Goal: Information Seeking & Learning: Find specific fact

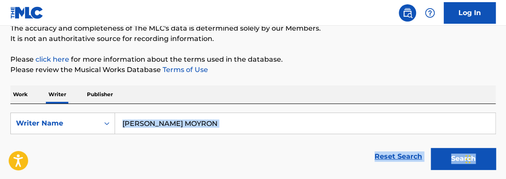
scroll to position [116, 0]
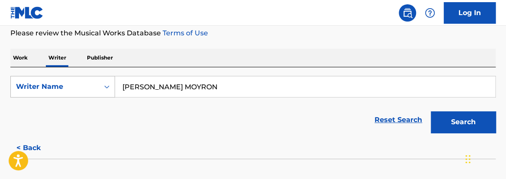
drag, startPoint x: 157, startPoint y: 85, endPoint x: 100, endPoint y: 86, distance: 57.1
click at [156, 85] on input "[PERSON_NAME] MOYRON" at bounding box center [305, 86] width 380 height 21
click at [65, 86] on div "Writer Name" at bounding box center [55, 87] width 78 height 10
click at [21, 55] on p "Work" at bounding box center [20, 58] width 20 height 18
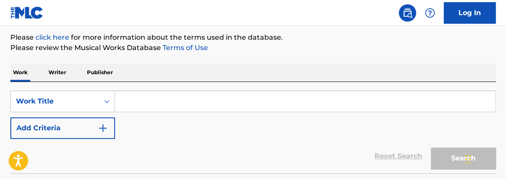
scroll to position [105, 0]
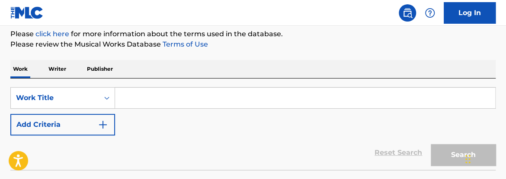
paste input "CON LO QUE QUEDA DE MI"
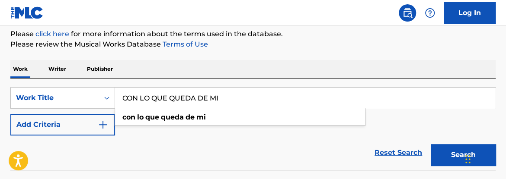
type input "CON LO QUE QUEDA DE MI"
click at [441, 152] on button "Search" at bounding box center [462, 155] width 65 height 22
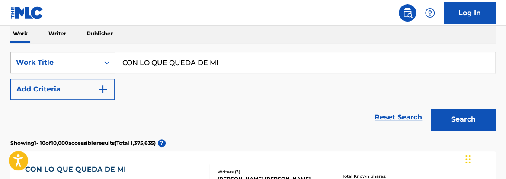
scroll to position [142, 0]
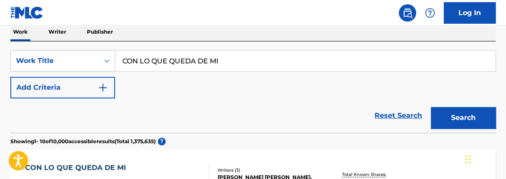
click at [109, 79] on button "Add Criteria" at bounding box center [62, 88] width 105 height 22
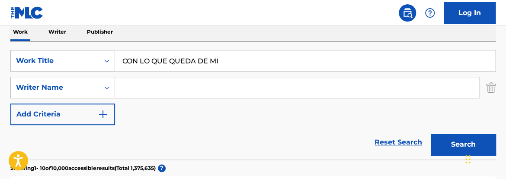
click at [148, 90] on input "Search Form" at bounding box center [297, 87] width 364 height 21
type input "[PERSON_NAME]"
click at [430, 134] on button "Search" at bounding box center [462, 145] width 65 height 22
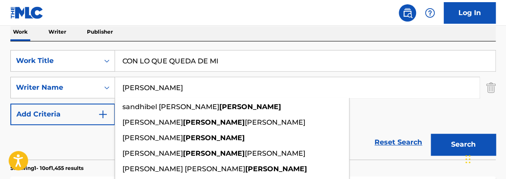
click at [371, 64] on input "CON LO QUE QUEDA DE MI" at bounding box center [305, 61] width 380 height 21
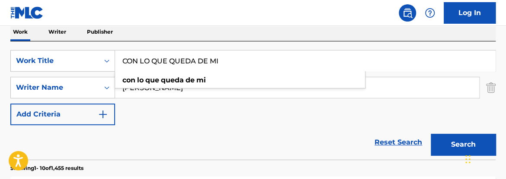
click at [448, 138] on button "Search" at bounding box center [462, 145] width 65 height 22
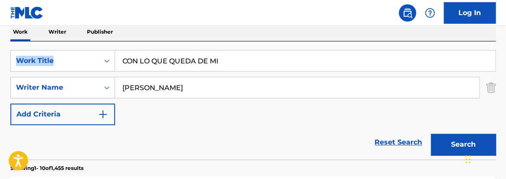
drag, startPoint x: 505, startPoint y: 35, endPoint x: 508, endPoint y: 40, distance: 6.4
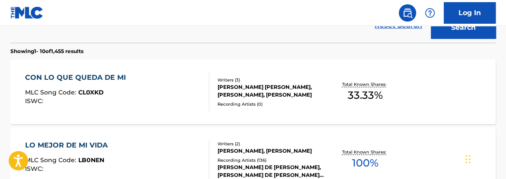
scroll to position [284, 0]
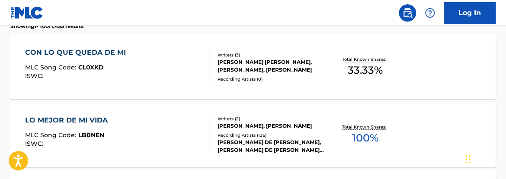
click at [367, 64] on span "33.33 %" at bounding box center [364, 71] width 35 height 16
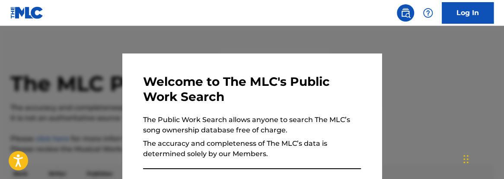
scroll to position [334, 0]
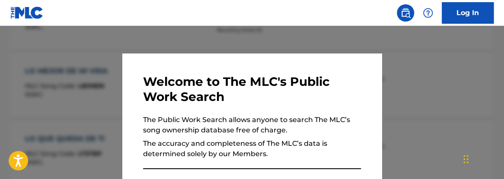
drag, startPoint x: 367, startPoint y: 51, endPoint x: 376, endPoint y: 51, distance: 9.5
click at [368, 51] on div at bounding box center [252, 115] width 504 height 179
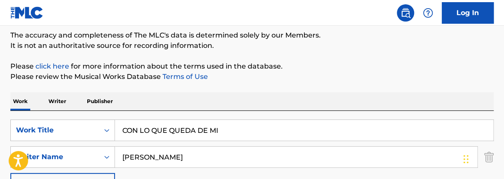
scroll to position [83, 0]
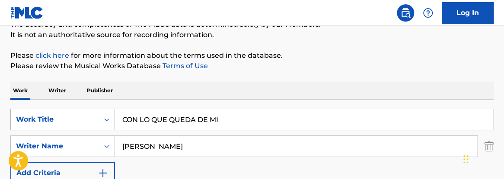
click at [25, 124] on div "SearchWithCriteria5c0c24d2-5a4b-49c4-9e28-3bb044fc6e54 Work Title CON LO QUE QU…" at bounding box center [251, 146] width 483 height 75
click at [69, 120] on div "Work Title" at bounding box center [55, 120] width 78 height 10
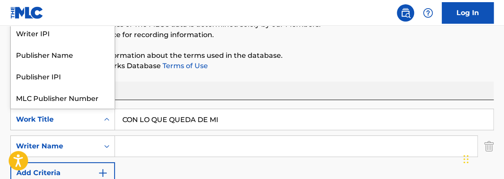
scroll to position [22, 0]
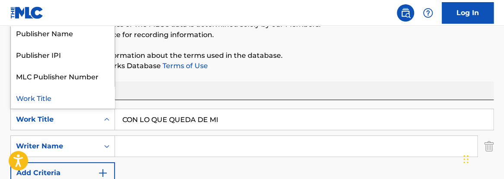
click at [288, 112] on input "CON LO QUE QUEDA DE MI" at bounding box center [304, 119] width 378 height 21
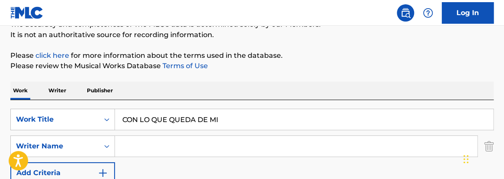
click at [52, 89] on p "Writer" at bounding box center [57, 91] width 23 height 18
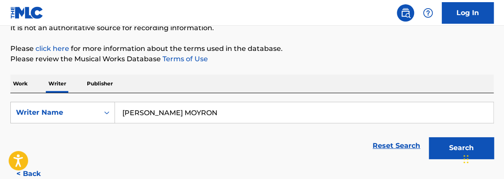
scroll to position [93, 0]
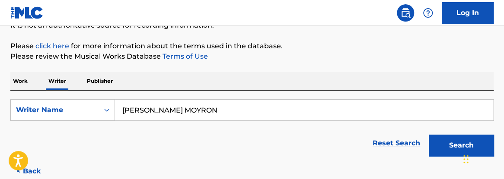
drag, startPoint x: 229, startPoint y: 100, endPoint x: 51, endPoint y: 79, distance: 178.9
click at [51, 79] on div "Work Writer Publisher SearchWithCriteria2c228540-71e2-438e-9371-d87bddfe3e9f Wr…" at bounding box center [251, 140] width 483 height 137
drag, startPoint x: 137, startPoint y: 96, endPoint x: 146, endPoint y: 109, distance: 16.3
click at [146, 109] on input "[PERSON_NAME] MOYRON" at bounding box center [304, 110] width 378 height 21
click at [147, 109] on input "[PERSON_NAME] MOYRON" at bounding box center [304, 110] width 378 height 21
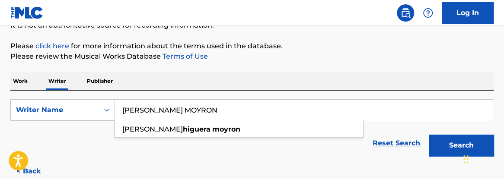
click at [147, 109] on input "[PERSON_NAME] MOYRON" at bounding box center [304, 110] width 378 height 21
paste input "[PERSON_NAME]"
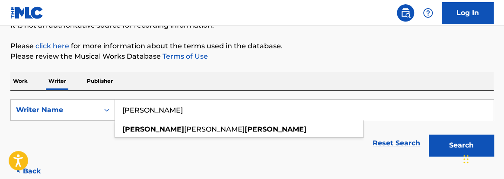
type input "[PERSON_NAME]"
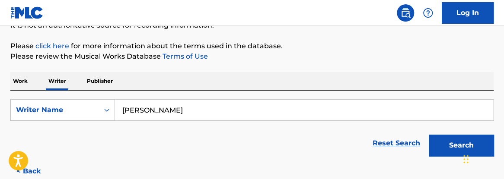
click at [444, 142] on button "Search" at bounding box center [461, 146] width 65 height 22
click at [502, 20] on nav "Log In" at bounding box center [252, 13] width 504 height 26
drag, startPoint x: 105, startPoint y: 112, endPoint x: 50, endPoint y: 110, distance: 55.8
click at [45, 111] on div "SearchWithCriteria2c228540-71e2-438e-9371-d87bddfe3e9f Writer Name [PERSON_NAME]" at bounding box center [251, 110] width 483 height 22
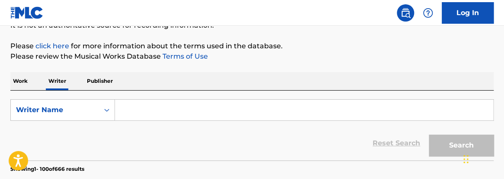
click at [17, 83] on p "Work" at bounding box center [20, 81] width 20 height 18
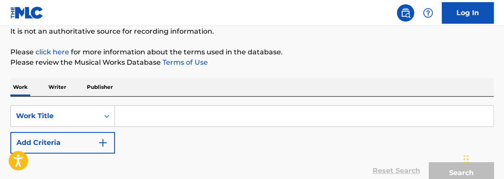
scroll to position [92, 0]
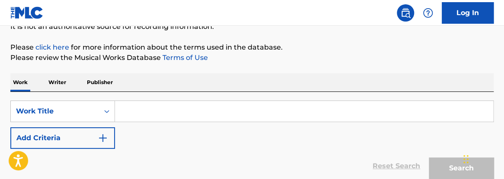
click at [239, 119] on input "Search Form" at bounding box center [304, 111] width 378 height 21
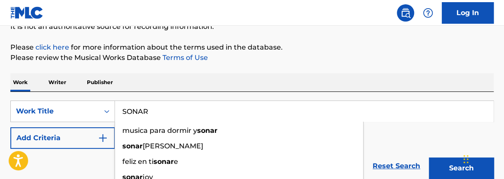
type input "SONAR"
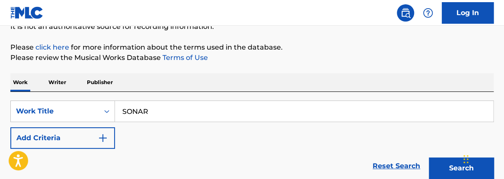
click at [102, 137] on img "Search Form" at bounding box center [103, 138] width 10 height 10
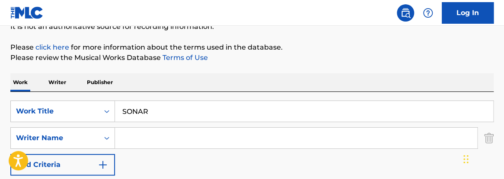
click at [149, 136] on input "Search Form" at bounding box center [296, 138] width 362 height 21
paste input "[PERSON_NAME]"
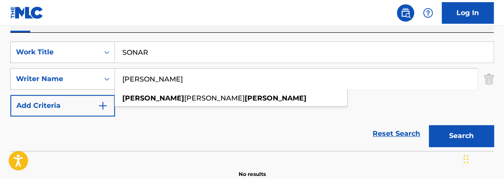
scroll to position [153, 0]
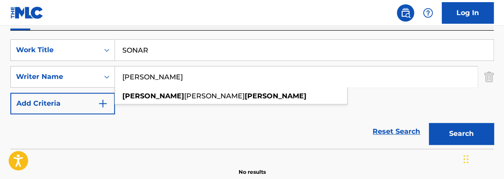
type input "[PERSON_NAME]"
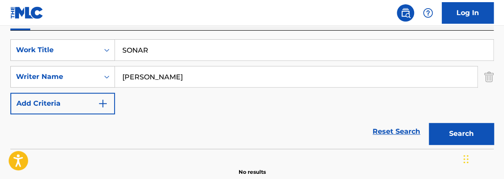
click at [461, 135] on button "Search" at bounding box center [461, 134] width 65 height 22
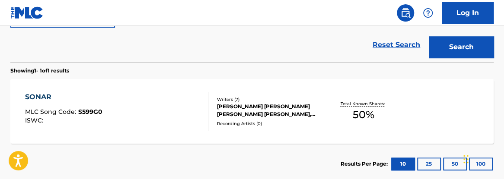
scroll to position [242, 0]
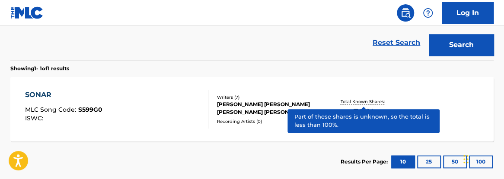
click at [379, 103] on p "Total Known Shares:" at bounding box center [363, 102] width 46 height 6
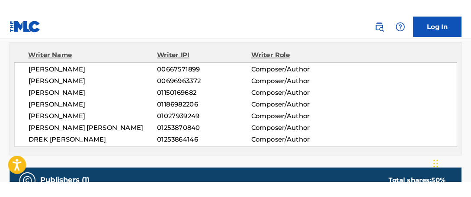
scroll to position [304, 0]
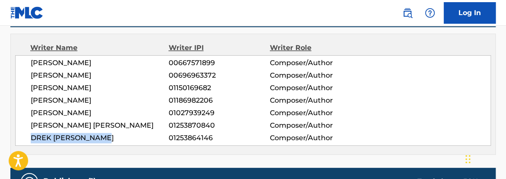
drag, startPoint x: 26, startPoint y: 140, endPoint x: 125, endPoint y: 143, distance: 99.0
click at [125, 143] on div "[PERSON_NAME] 00667571899 Composer/Author [PERSON_NAME] 00696963372 Composer/Au…" at bounding box center [252, 100] width 475 height 91
copy span "DREK [PERSON_NAME]"
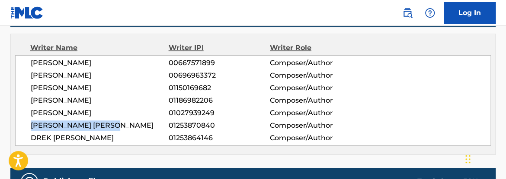
drag, startPoint x: 30, startPoint y: 123, endPoint x: 135, endPoint y: 126, distance: 105.0
click at [135, 126] on div "[PERSON_NAME] 00667571899 Composer/Author [PERSON_NAME] 00696963372 Composer/Au…" at bounding box center [252, 100] width 475 height 91
copy span "[PERSON_NAME] [PERSON_NAME]"
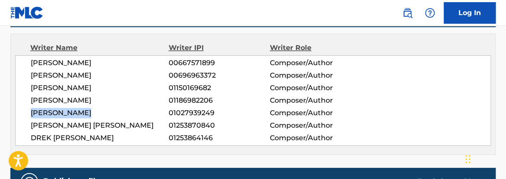
drag, startPoint x: 30, startPoint y: 111, endPoint x: 93, endPoint y: 115, distance: 63.2
click at [93, 115] on span "[PERSON_NAME]" at bounding box center [100, 113] width 138 height 10
copy span "[PERSON_NAME]"
drag, startPoint x: 28, startPoint y: 102, endPoint x: 99, endPoint y: 99, distance: 70.5
click at [99, 99] on div "[PERSON_NAME] 00667571899 Composer/Author [PERSON_NAME] 00696963372 Composer/Au…" at bounding box center [252, 100] width 475 height 91
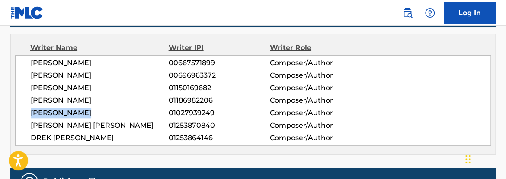
copy span "[PERSON_NAME]"
click at [208, 102] on span "01186982206" at bounding box center [219, 100] width 101 height 10
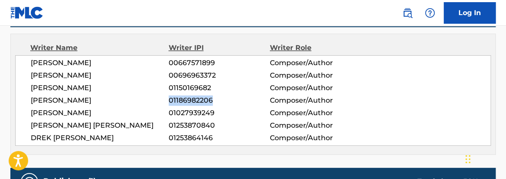
click at [208, 102] on span "01186982206" at bounding box center [219, 100] width 101 height 10
copy span "01186982206"
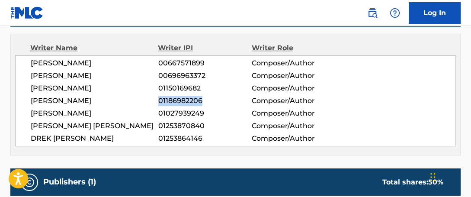
drag, startPoint x: 26, startPoint y: 86, endPoint x: 118, endPoint y: 86, distance: 91.6
click at [118, 86] on div "[PERSON_NAME] 00667571899 Composer/Author [PERSON_NAME] 00696963372 Composer/Au…" at bounding box center [235, 100] width 440 height 91
copy span "[PERSON_NAME]"
click at [184, 90] on span "01150169682" at bounding box center [204, 88] width 93 height 10
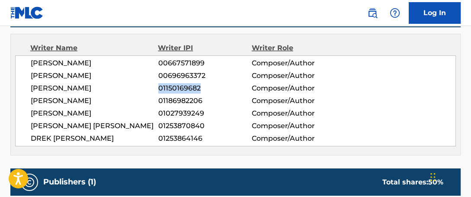
copy span "01150169682"
drag, startPoint x: 30, startPoint y: 76, endPoint x: 89, endPoint y: 79, distance: 59.3
click at [102, 77] on div "[PERSON_NAME] 00667571899 Composer/Author [PERSON_NAME] 00696963372 Composer/Au…" at bounding box center [235, 100] width 440 height 91
copy span "[PERSON_NAME]"
drag, startPoint x: 30, startPoint y: 60, endPoint x: 152, endPoint y: 60, distance: 121.4
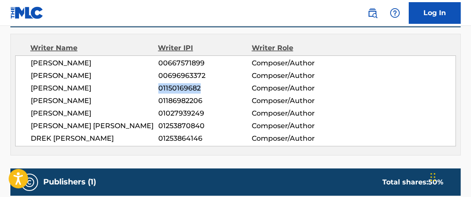
click at [152, 60] on span "[PERSON_NAME]" at bounding box center [94, 63] width 127 height 10
copy span "[PERSON_NAME]"
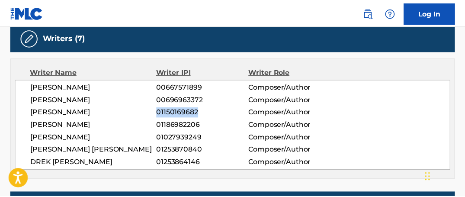
scroll to position [285, 0]
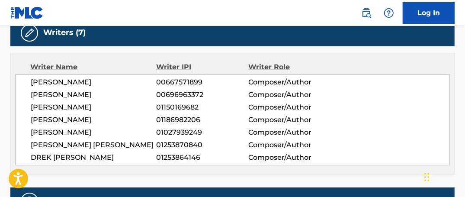
click at [181, 79] on span "00667571899" at bounding box center [202, 82] width 92 height 10
click at [182, 79] on span "00667571899" at bounding box center [202, 82] width 92 height 10
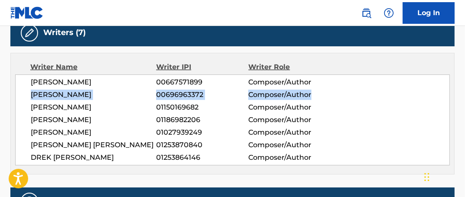
drag, startPoint x: 465, startPoint y: 83, endPoint x: 465, endPoint y: 90, distance: 6.5
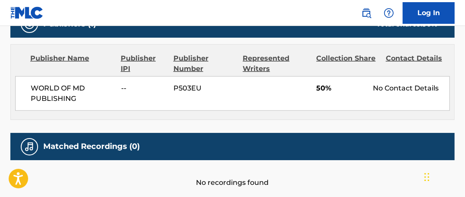
scroll to position [457, 0]
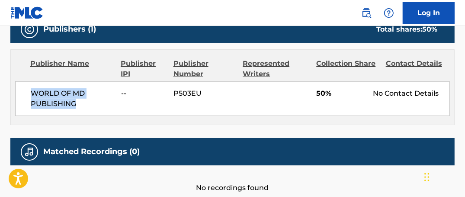
drag, startPoint x: 22, startPoint y: 92, endPoint x: 76, endPoint y: 103, distance: 54.4
click at [77, 103] on div "WORLD OF MD PUBLISHING -- P503EU 50% No Contact Details" at bounding box center [232, 98] width 434 height 35
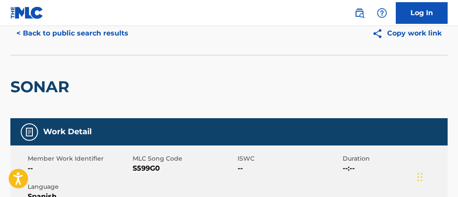
scroll to position [27, 0]
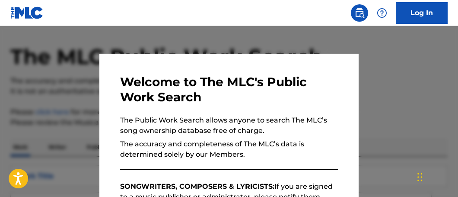
scroll to position [273, 0]
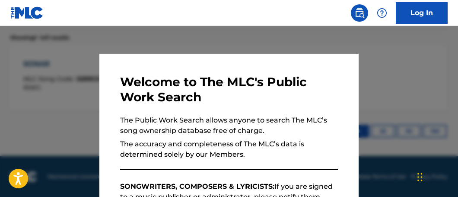
drag, startPoint x: 184, startPoint y: 33, endPoint x: 293, endPoint y: 60, distance: 112.7
click at [187, 34] on div at bounding box center [229, 124] width 458 height 197
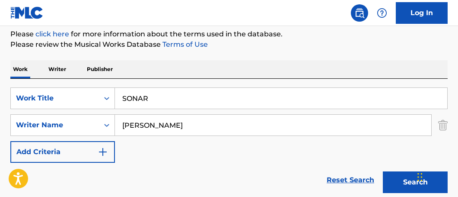
scroll to position [109, 0]
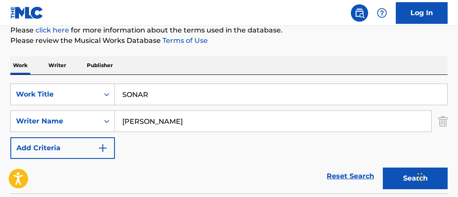
click at [57, 65] on p "Writer" at bounding box center [57, 65] width 23 height 18
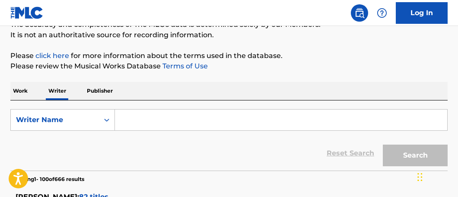
scroll to position [77, 0]
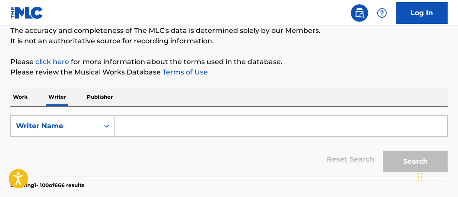
click at [147, 122] on input "Search Form" at bounding box center [281, 125] width 332 height 21
paste input "[PERSON_NAME]"
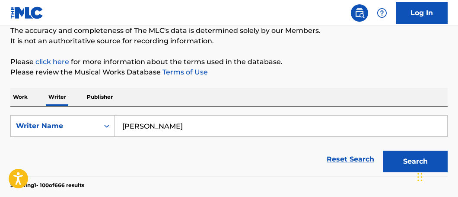
type input "[PERSON_NAME]"
click at [383, 150] on button "Search" at bounding box center [415, 161] width 65 height 22
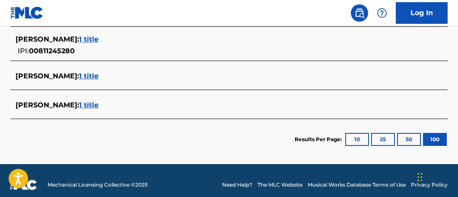
scroll to position [2847, 0]
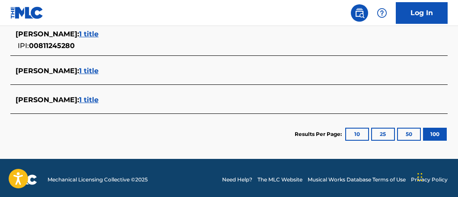
click at [439, 132] on button "100" at bounding box center [435, 133] width 24 height 13
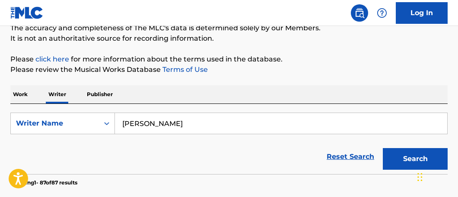
scroll to position [69, 0]
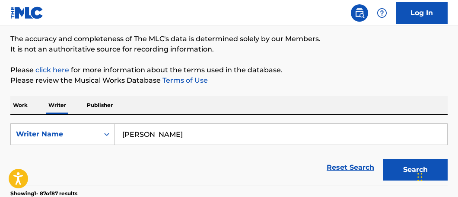
click at [18, 103] on p "Work" at bounding box center [20, 105] width 20 height 18
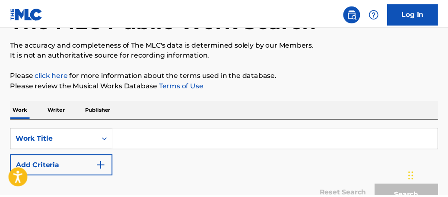
scroll to position [74, 0]
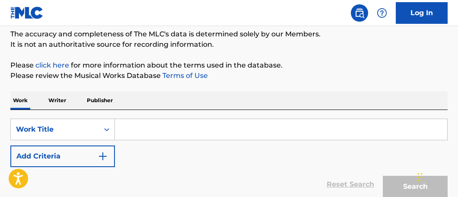
click at [171, 127] on input "Search Form" at bounding box center [281, 129] width 332 height 21
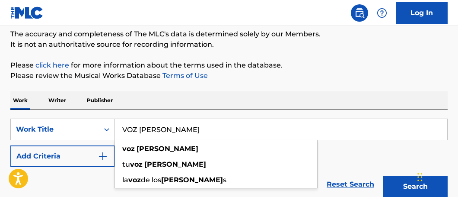
click at [383, 175] on button "Search" at bounding box center [415, 186] width 65 height 22
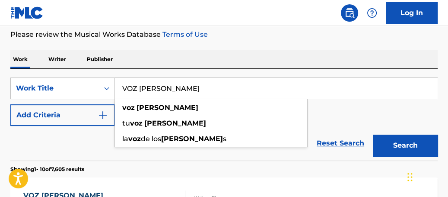
scroll to position [123, 0]
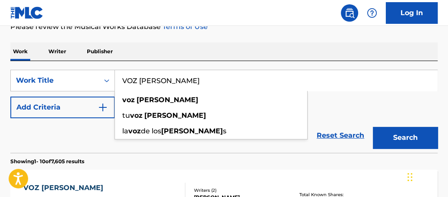
drag, startPoint x: 206, startPoint y: 81, endPoint x: 2, endPoint y: 3, distance: 218.3
paste input "[PERSON_NAME] PAY"
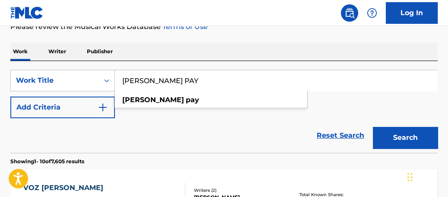
type input "[PERSON_NAME] PAY"
click at [373, 127] on button "Search" at bounding box center [405, 138] width 65 height 22
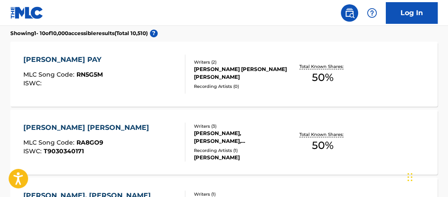
scroll to position [251, 0]
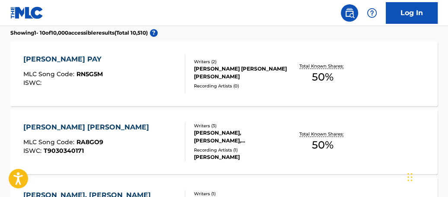
click at [336, 67] on p "Total Known Shares:" at bounding box center [322, 66] width 46 height 6
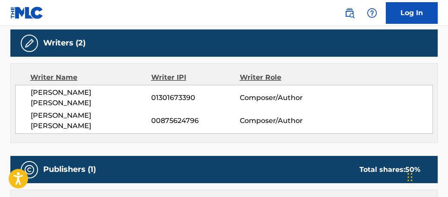
scroll to position [273, 0]
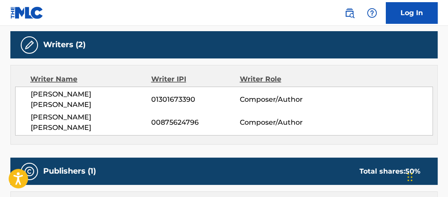
drag, startPoint x: 448, startPoint y: 110, endPoint x: 449, endPoint y: 119, distance: 9.1
click at [447, 125] on div "< Back to public search results Copy work link [PERSON_NAME] PAY Work Detail Me…" at bounding box center [224, 54] width 448 height 560
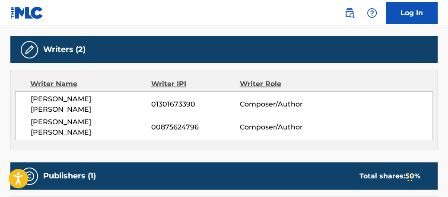
scroll to position [266, 0]
